Goal: Navigation & Orientation: Find specific page/section

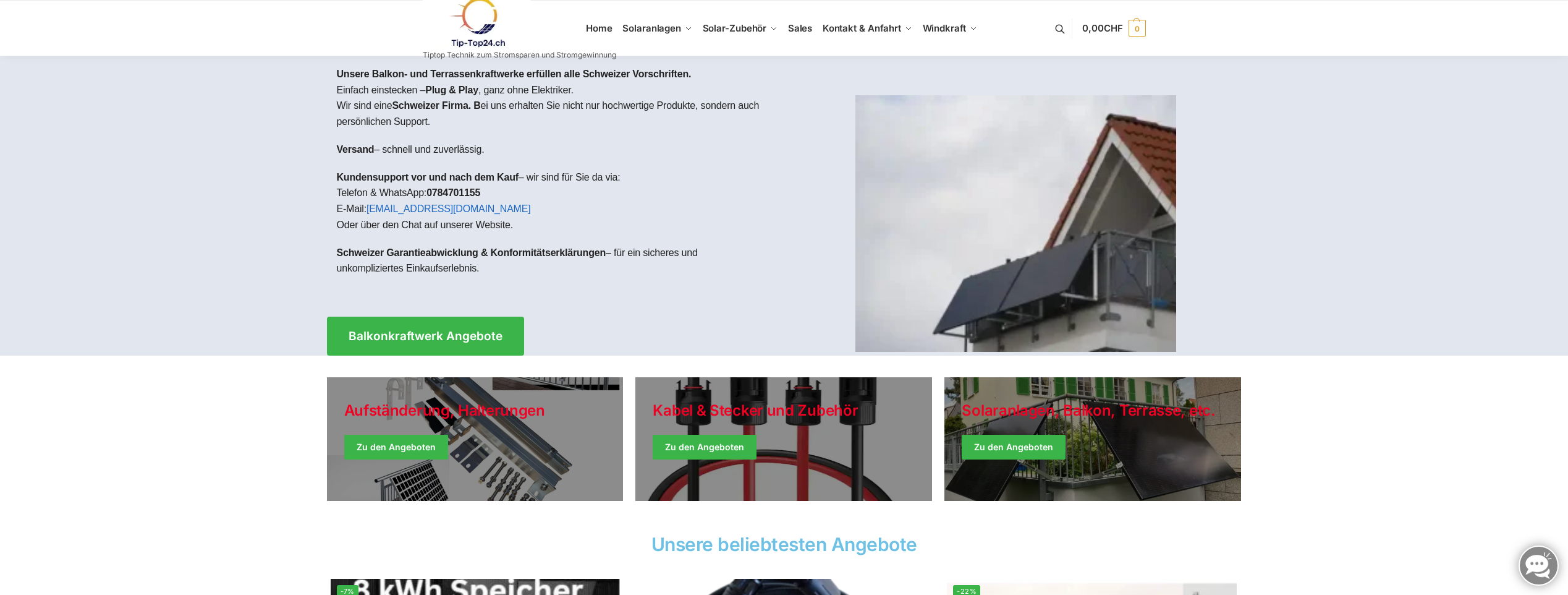
click at [1542, 569] on link at bounding box center [1538, 565] width 40 height 40
